Goal: Task Accomplishment & Management: Use online tool/utility

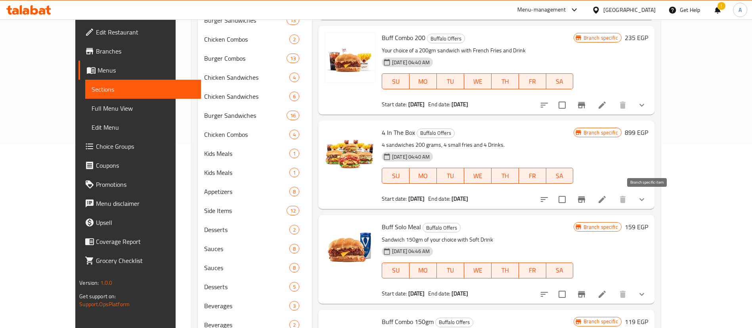
scroll to position [187, 0]
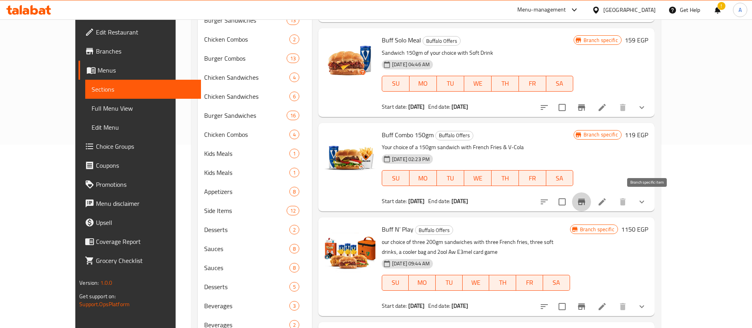
drag, startPoint x: 227, startPoint y: 0, endPoint x: 496, endPoint y: 39, distance: 272.3
click at [496, 39] on h6 "Buff Solo Meal Buffalo Offers" at bounding box center [478, 39] width 192 height 11
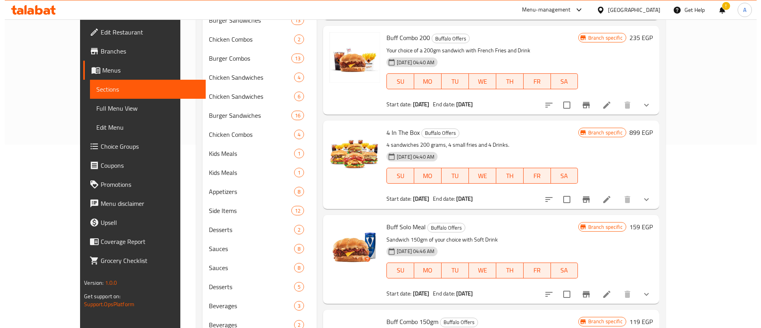
scroll to position [0, 0]
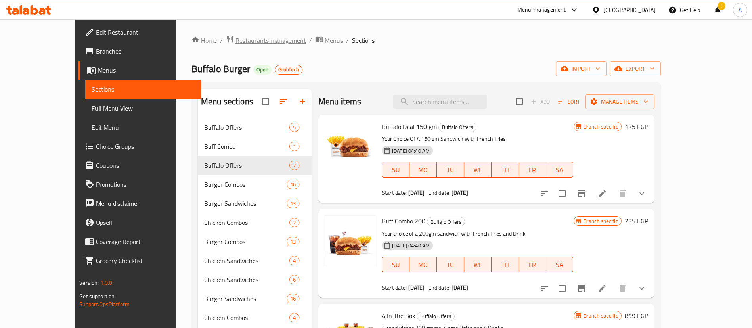
click at [235, 38] on span "Restaurants management" at bounding box center [270, 41] width 71 height 10
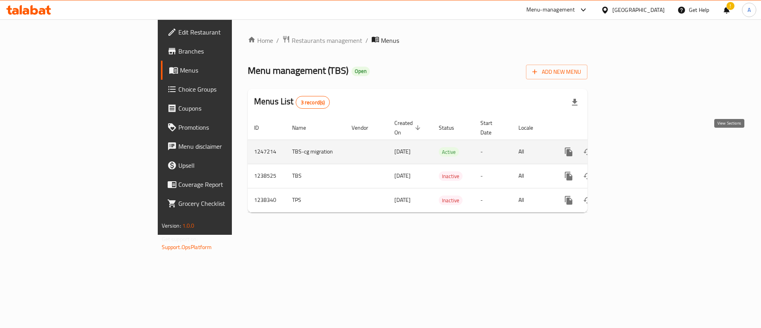
click at [630, 147] on icon "enhanced table" at bounding box center [626, 152] width 10 height 10
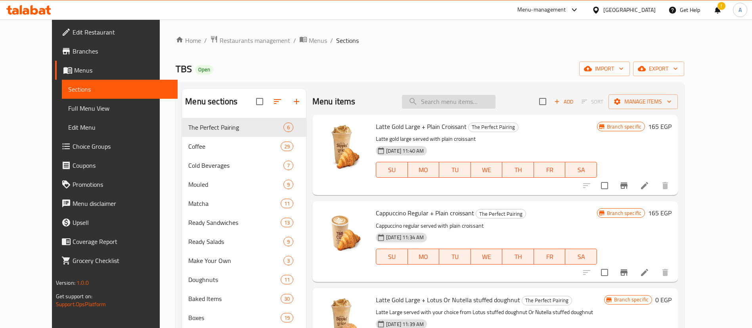
click at [460, 101] on input "search" at bounding box center [449, 102] width 94 height 14
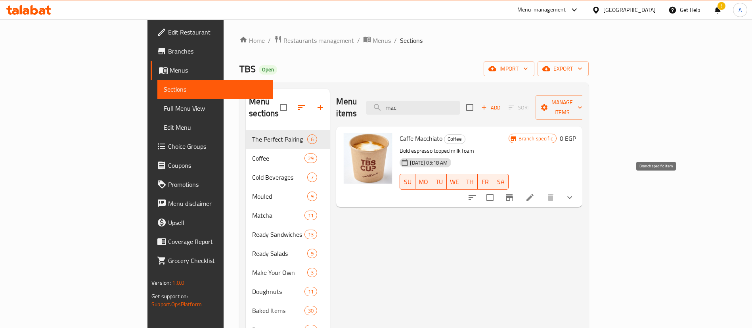
type input "mac"
click at [514, 193] on icon "Branch-specific-item" at bounding box center [509, 198] width 10 height 10
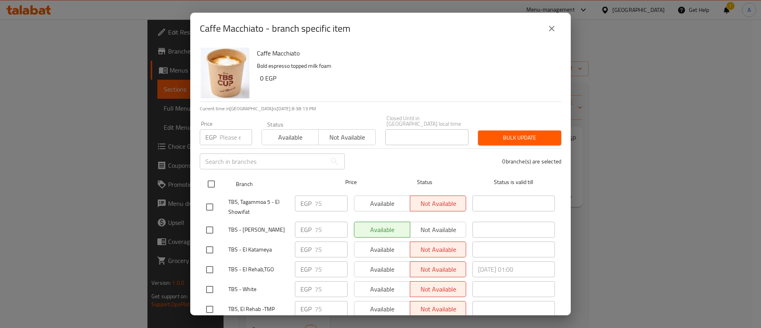
drag, startPoint x: 215, startPoint y: 185, endPoint x: 218, endPoint y: 159, distance: 25.9
click at [216, 185] on input "checkbox" at bounding box center [211, 184] width 17 height 17
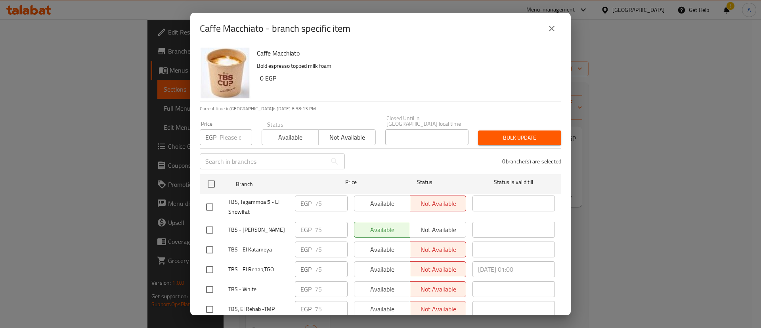
checkbox input "true"
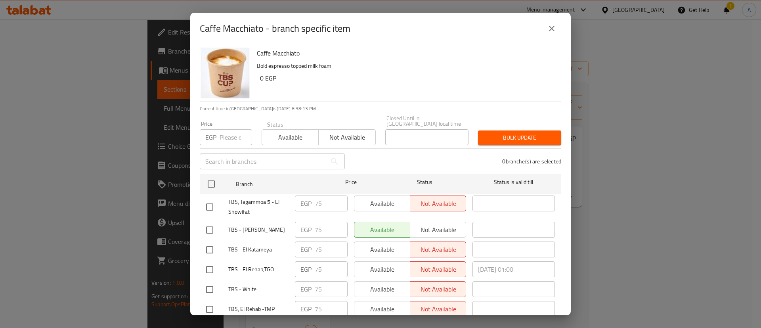
checkbox input "true"
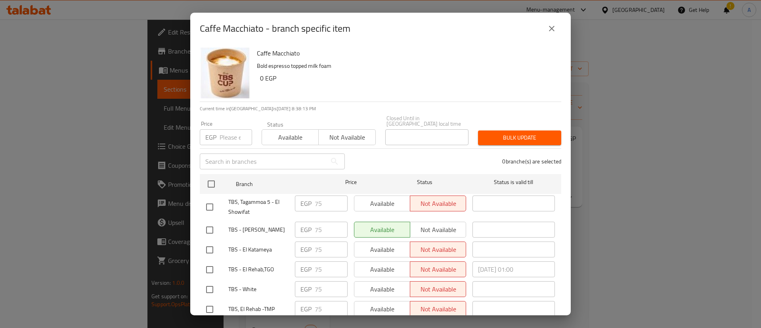
checkbox input "true"
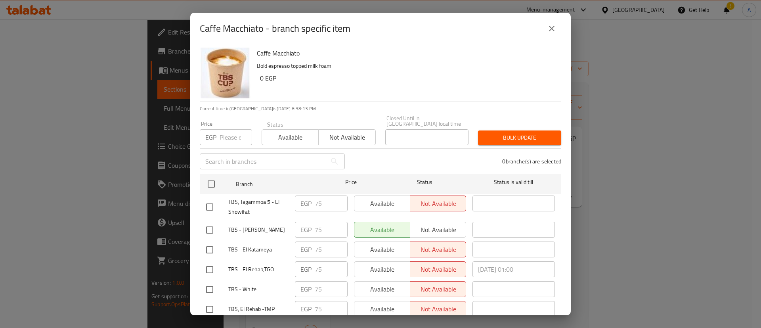
checkbox input "true"
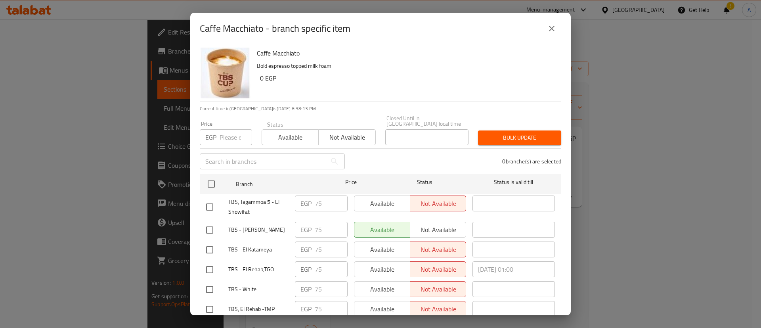
checkbox input "true"
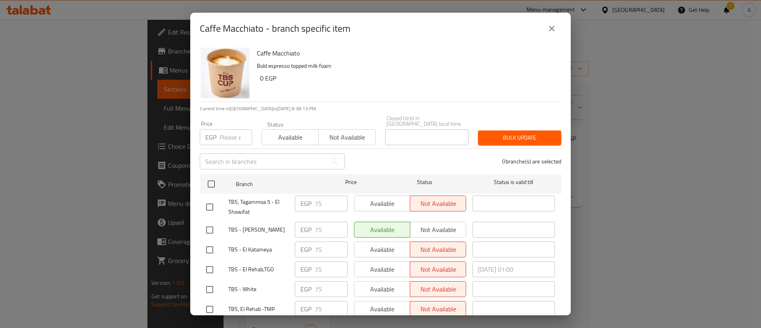
checkbox input "true"
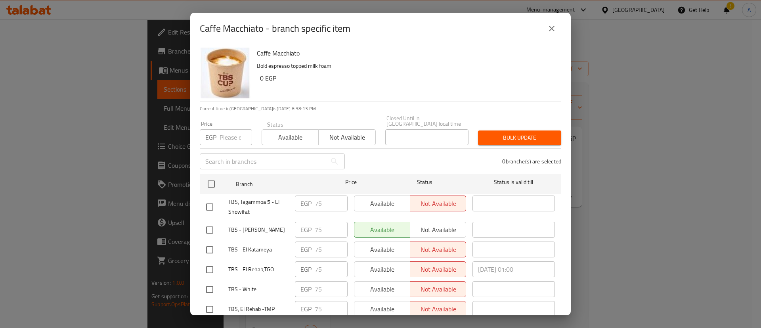
checkbox input "true"
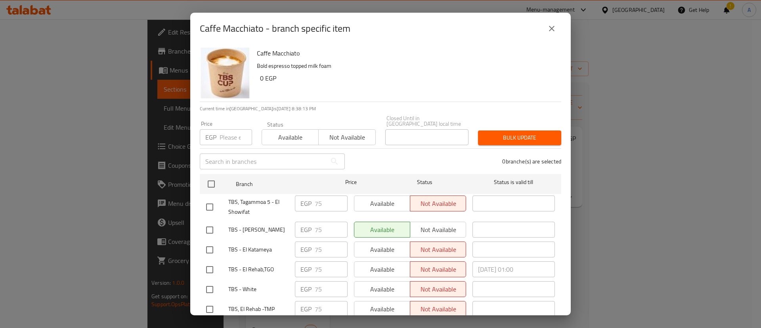
checkbox input "true"
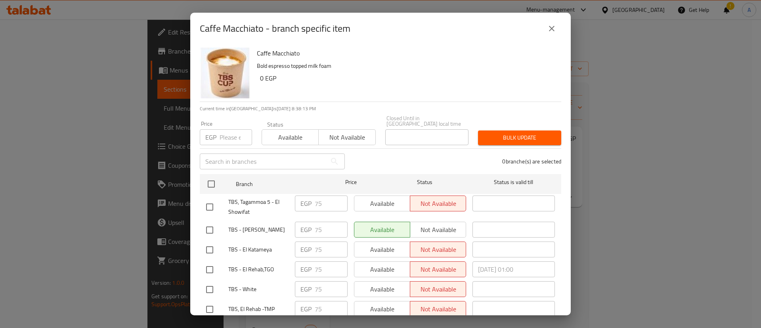
checkbox input "true"
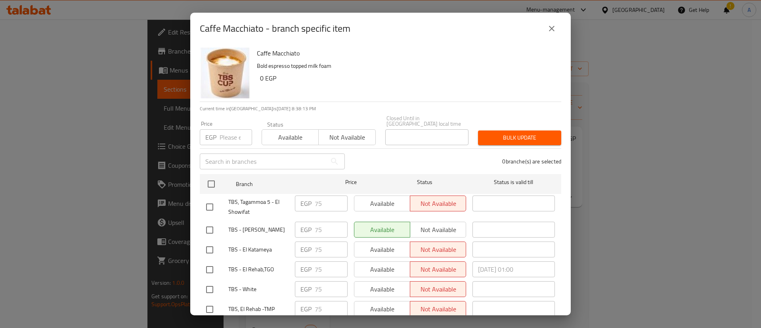
checkbox input "true"
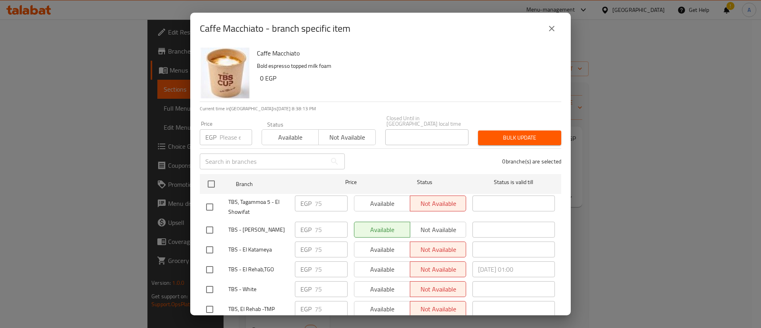
checkbox input "true"
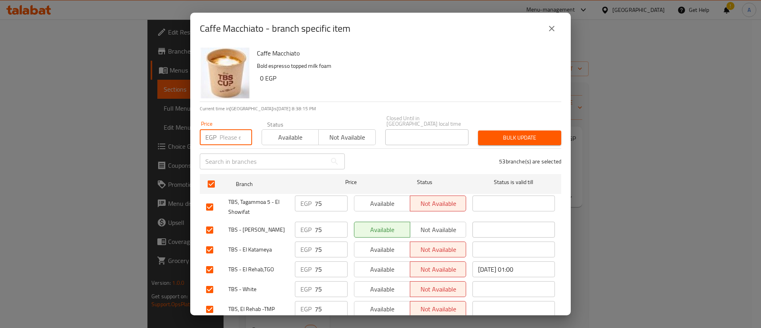
click at [232, 129] on input "number" at bounding box center [235, 137] width 32 height 16
type input "0"
click at [509, 137] on span "Bulk update" at bounding box center [519, 138] width 71 height 10
